Goal: Information Seeking & Learning: Learn about a topic

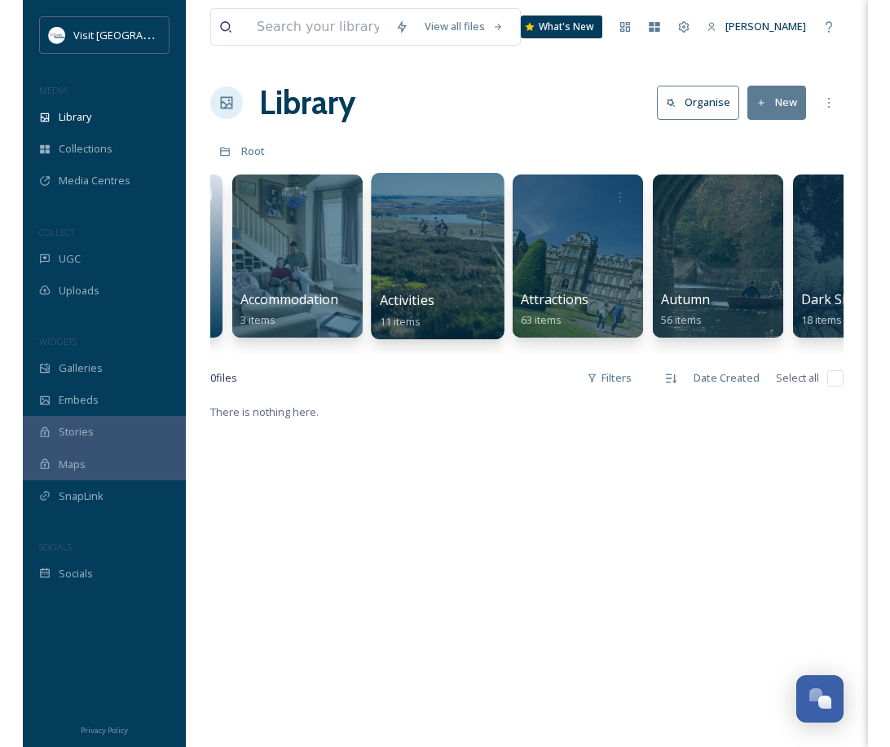
scroll to position [0, 124]
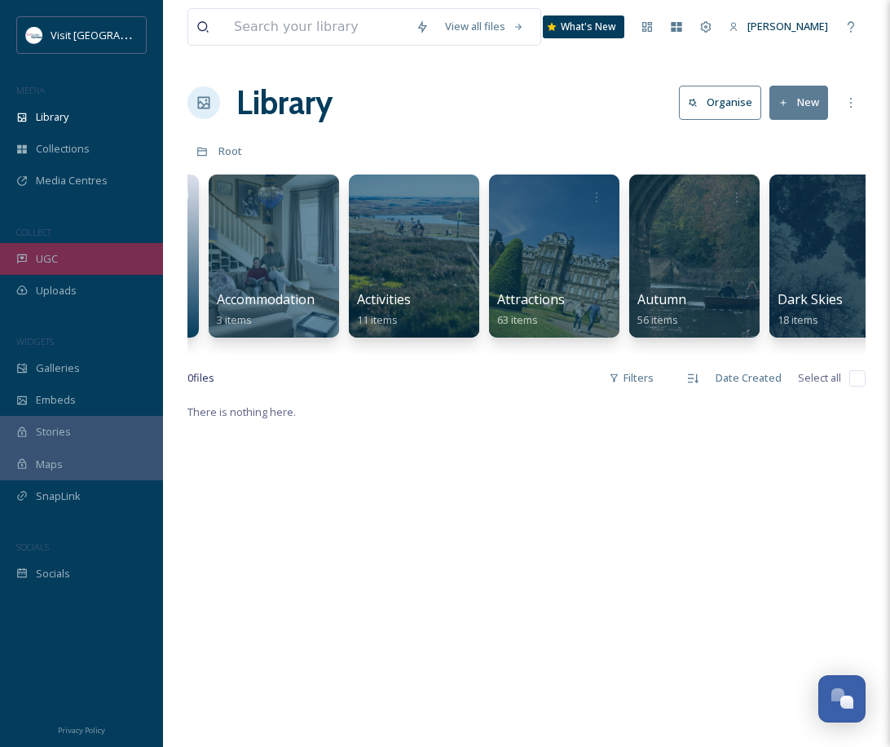
click at [101, 262] on div "UGC" at bounding box center [81, 259] width 163 height 32
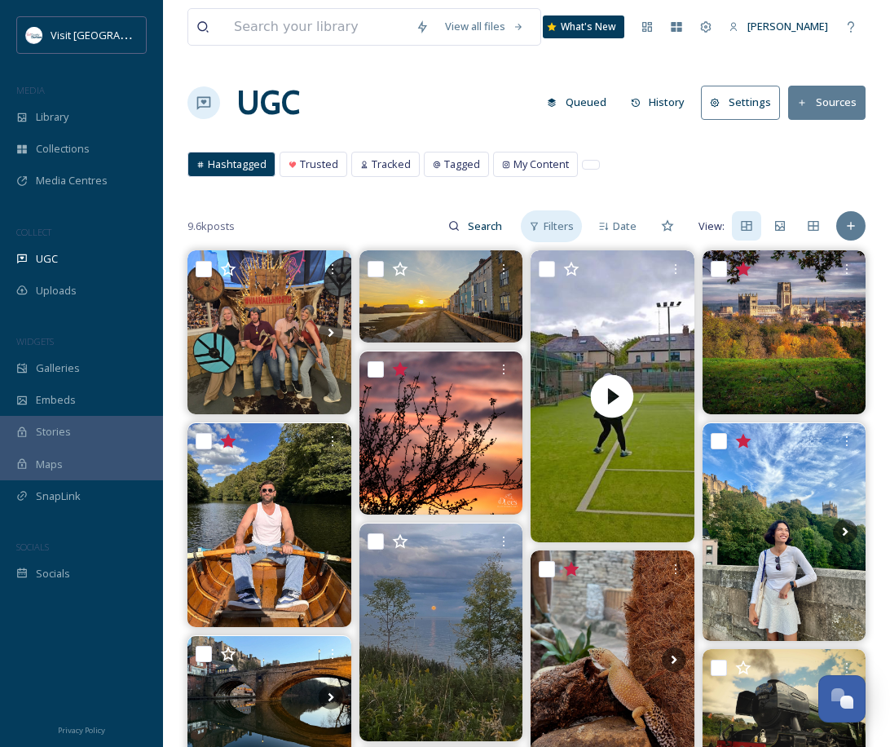
click at [542, 227] on div "Filters" at bounding box center [551, 226] width 61 height 32
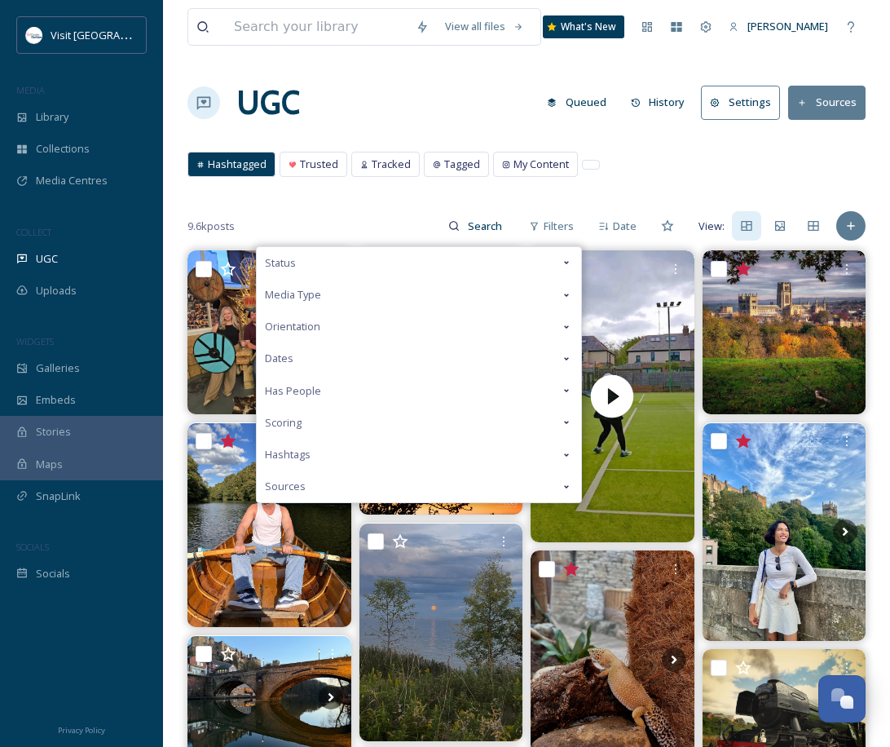
click at [347, 457] on div "Hashtags" at bounding box center [419, 455] width 325 height 32
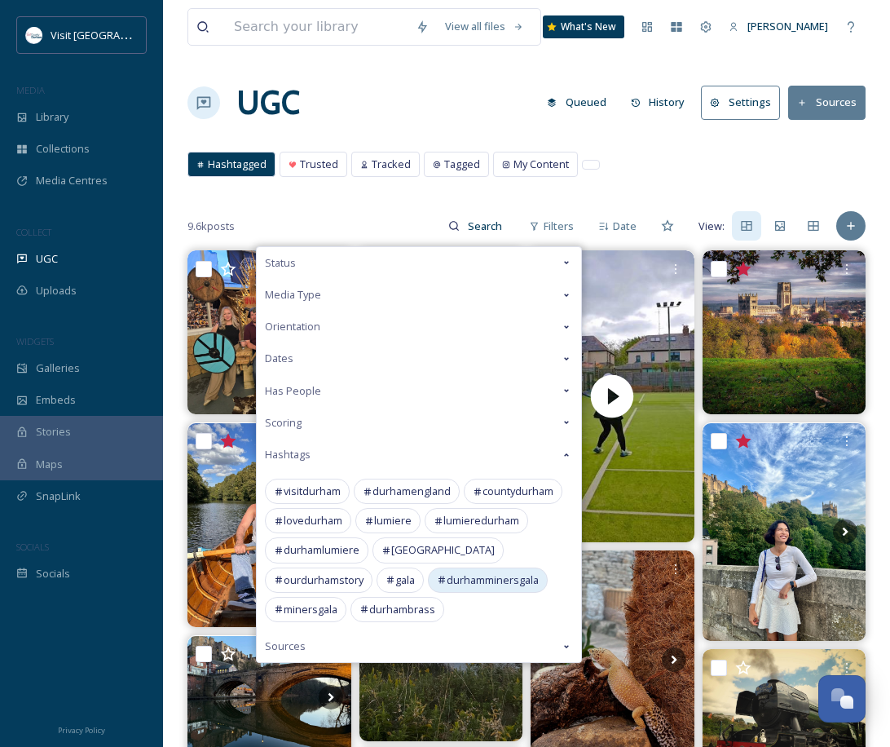
click at [447, 581] on span "durhamminersgala" at bounding box center [493, 579] width 92 height 15
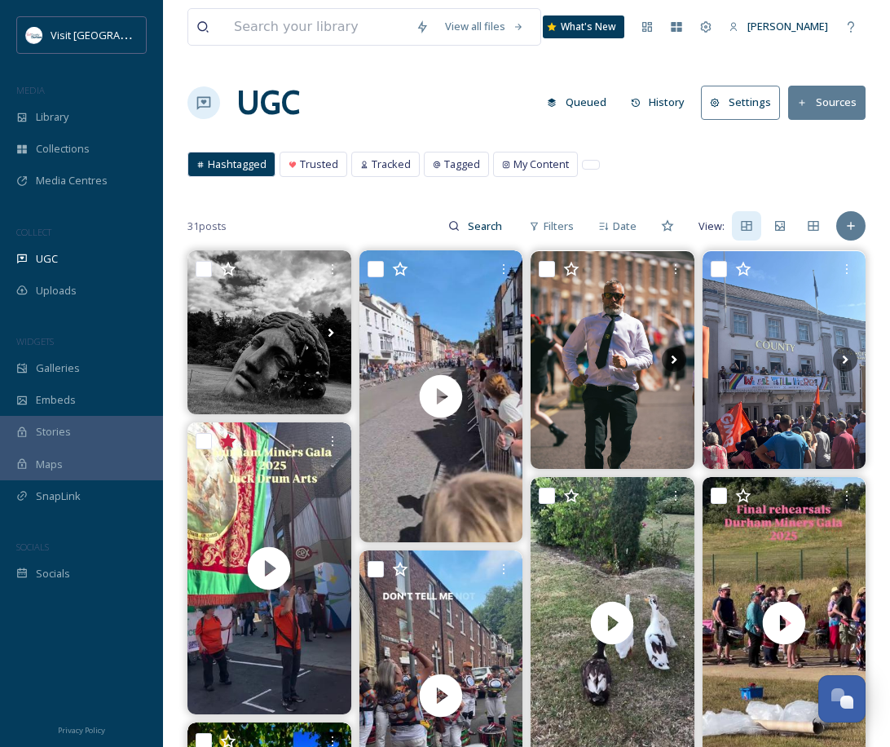
click at [663, 186] on div "View all files What's New [PERSON_NAME] UGC Queued History Settings Sources Has…" at bounding box center [526, 679] width 727 height 1358
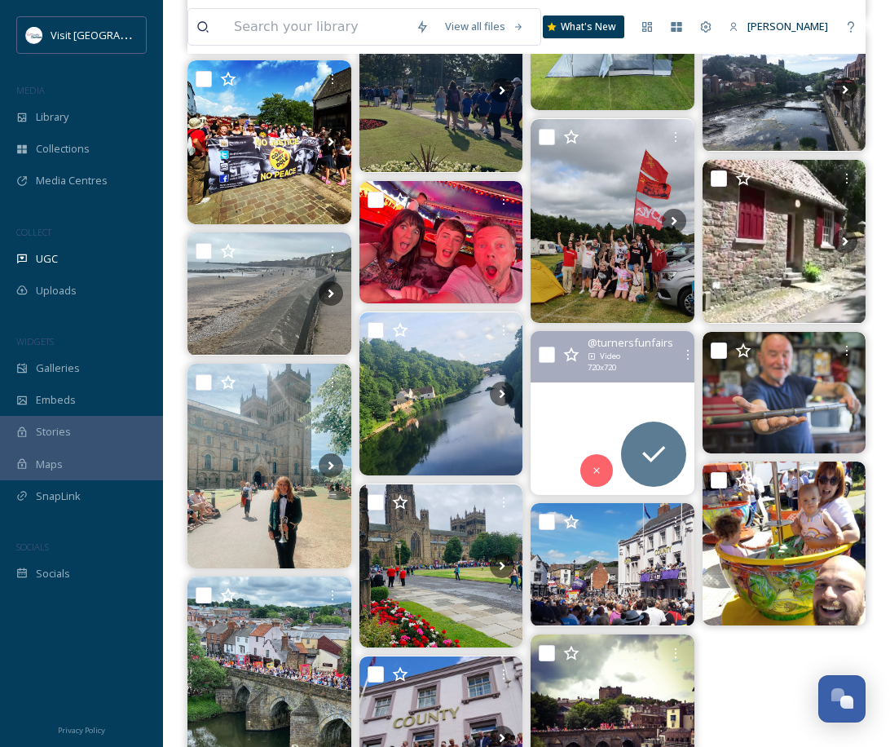
scroll to position [969, 0]
